Goal: Task Accomplishment & Management: Manage account settings

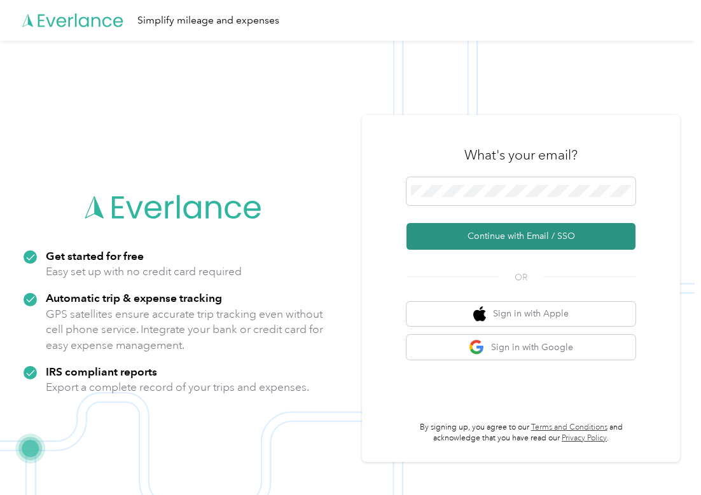
click at [466, 241] on button "Continue with Email / SSO" at bounding box center [520, 236] width 229 height 27
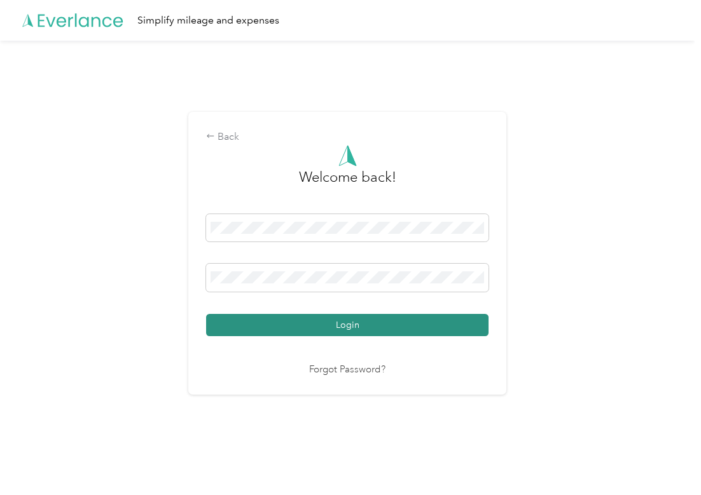
click at [359, 320] on button "Login" at bounding box center [347, 325] width 282 height 22
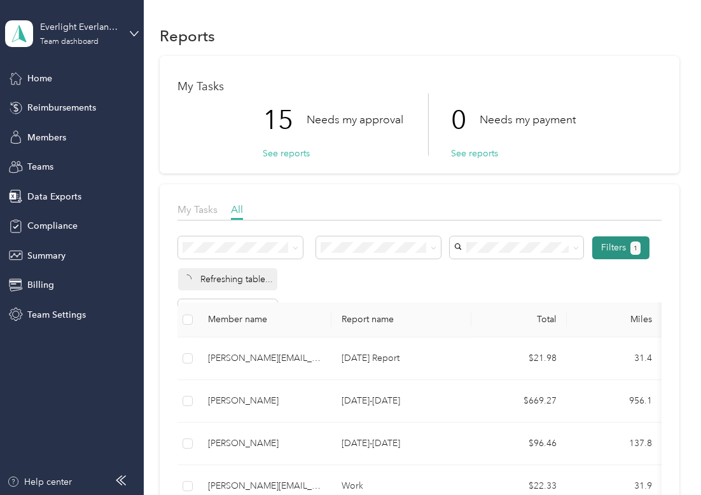
click at [631, 238] on button "Filters 1" at bounding box center [621, 248] width 58 height 23
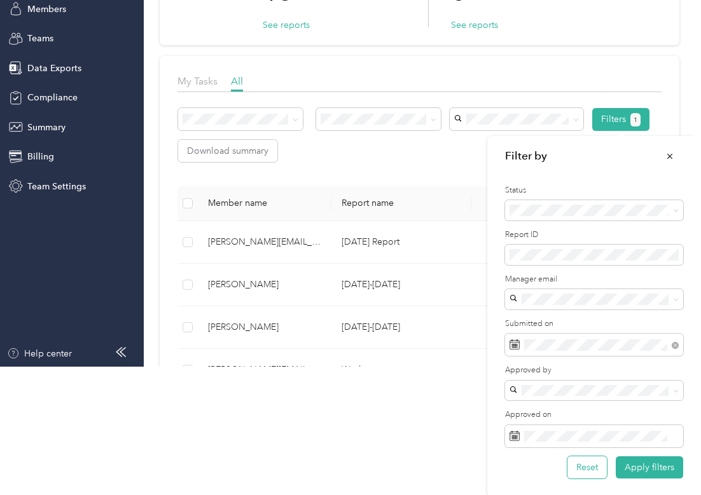
scroll to position [128, 0]
click at [572, 464] on button "Reset" at bounding box center [586, 468] width 39 height 22
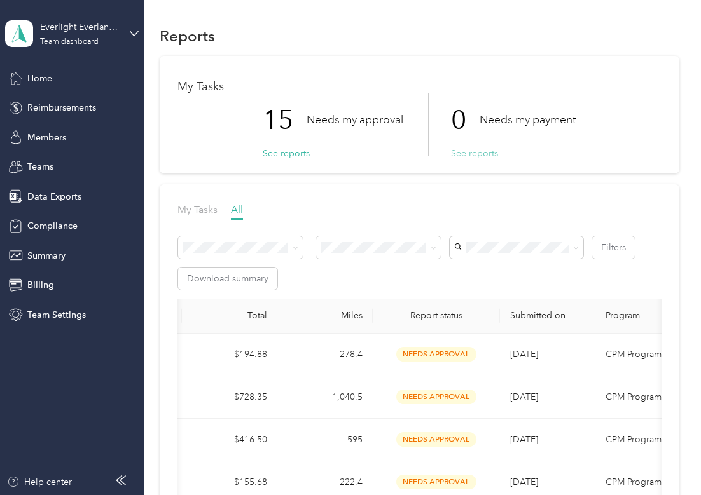
click at [476, 149] on button "See reports" at bounding box center [474, 153] width 47 height 13
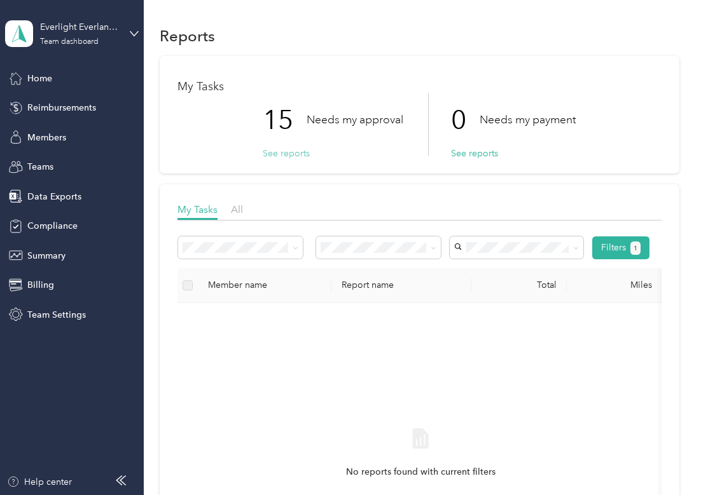
click at [285, 152] on button "See reports" at bounding box center [286, 153] width 47 height 13
